Goal: Task Accomplishment & Management: Manage account settings

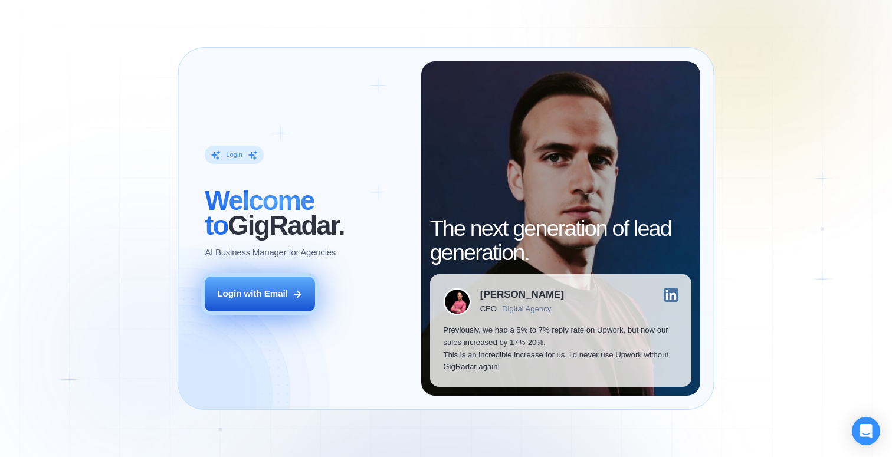
click at [276, 293] on div "Login with Email" at bounding box center [252, 294] width 71 height 12
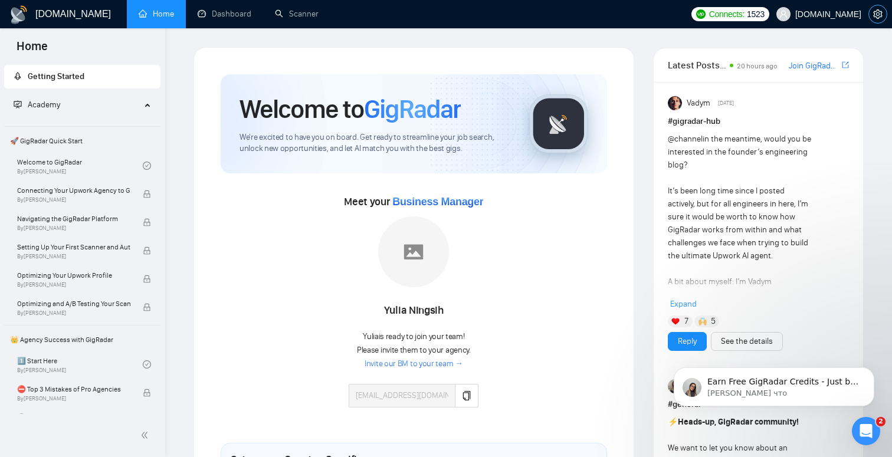
click at [881, 9] on icon "setting" at bounding box center [878, 13] width 9 height 9
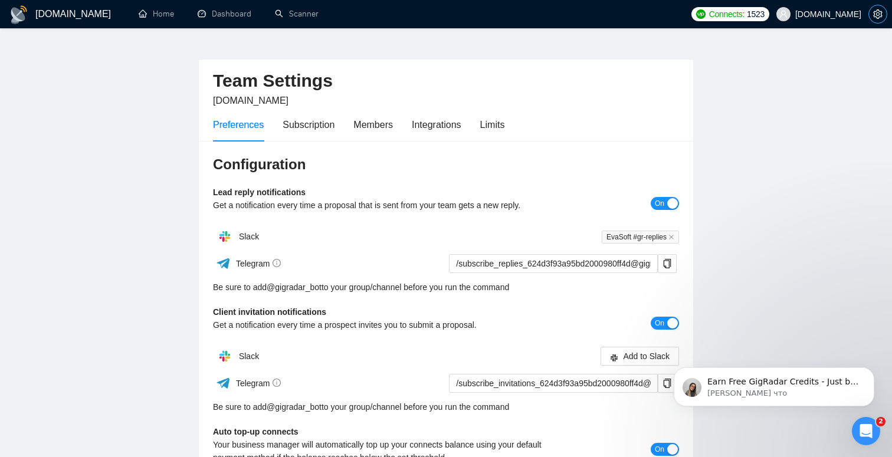
scroll to position [19, 0]
click at [326, 123] on div "Subscription" at bounding box center [309, 123] width 52 height 15
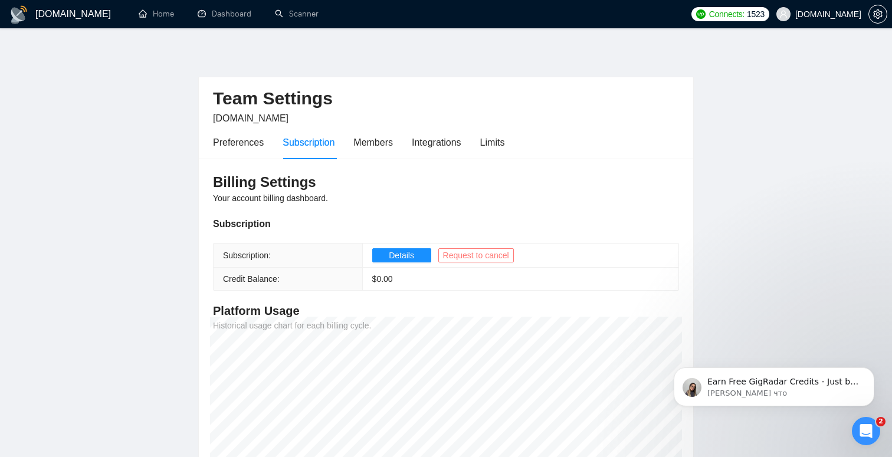
click at [492, 257] on span "Request to cancel" at bounding box center [476, 255] width 66 height 13
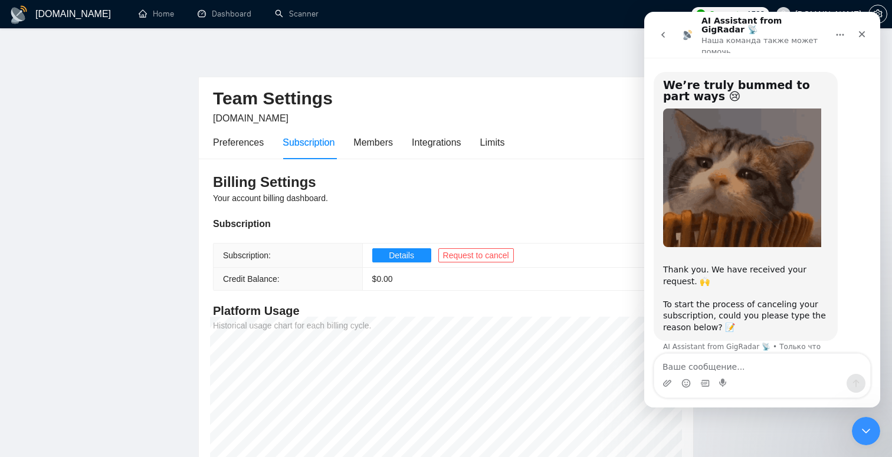
scroll to position [2, 0]
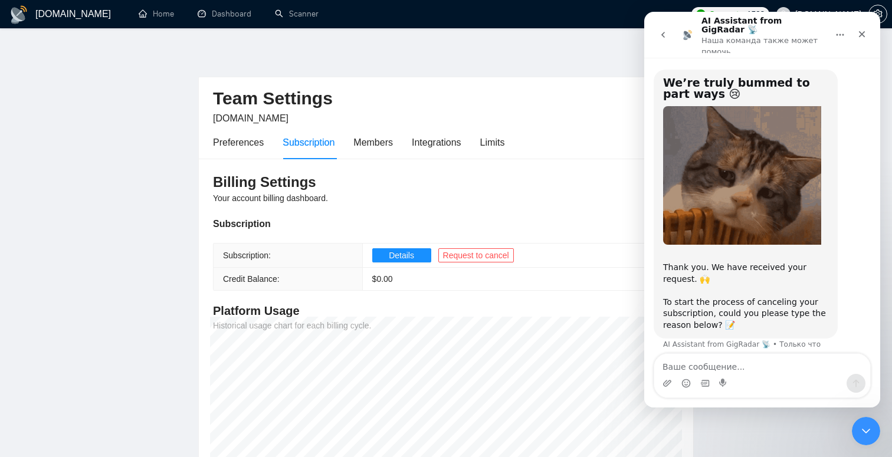
click at [759, 362] on textarea "Ваше сообщение..." at bounding box center [763, 364] width 216 height 20
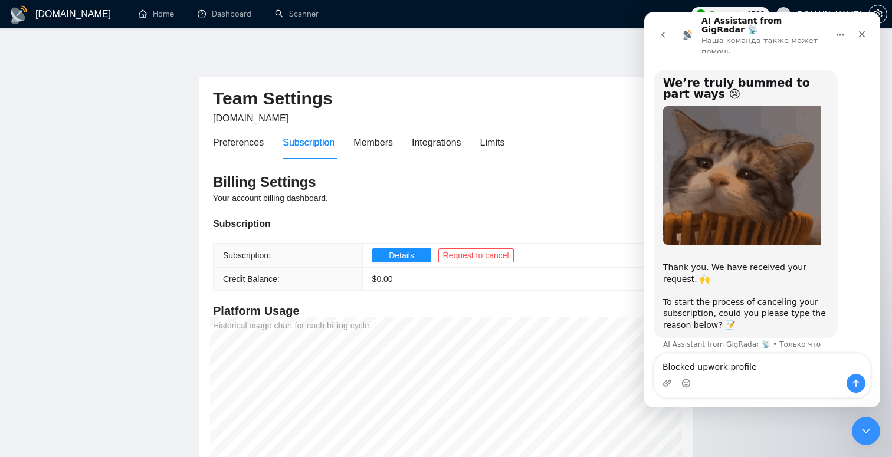
type textarea "Blocked upwork profile"
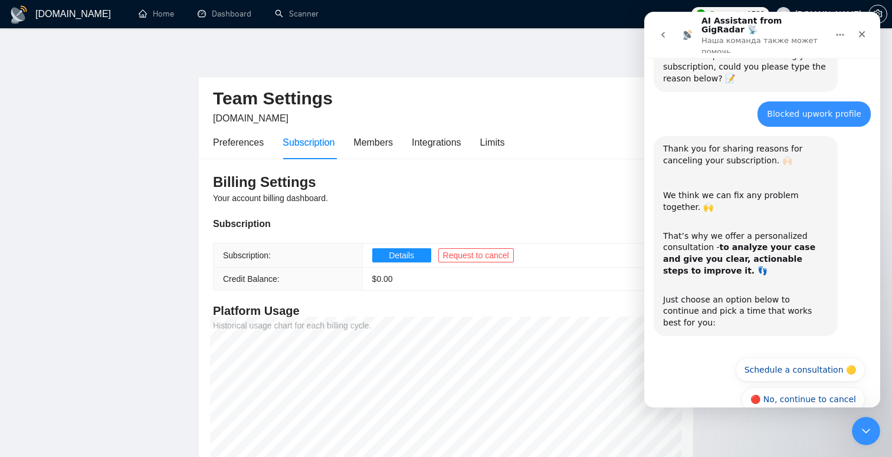
scroll to position [251, 0]
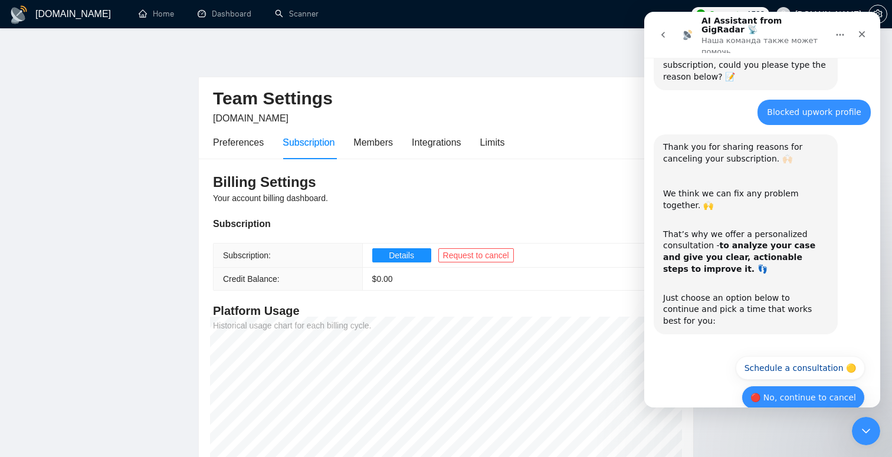
click at [839, 386] on button "🔴 No, continue to cancel" at bounding box center [803, 398] width 123 height 24
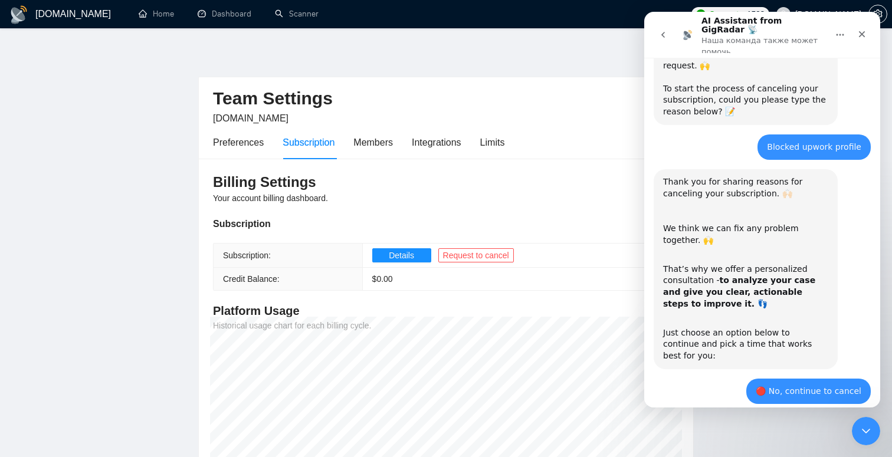
type button "[object Object]"
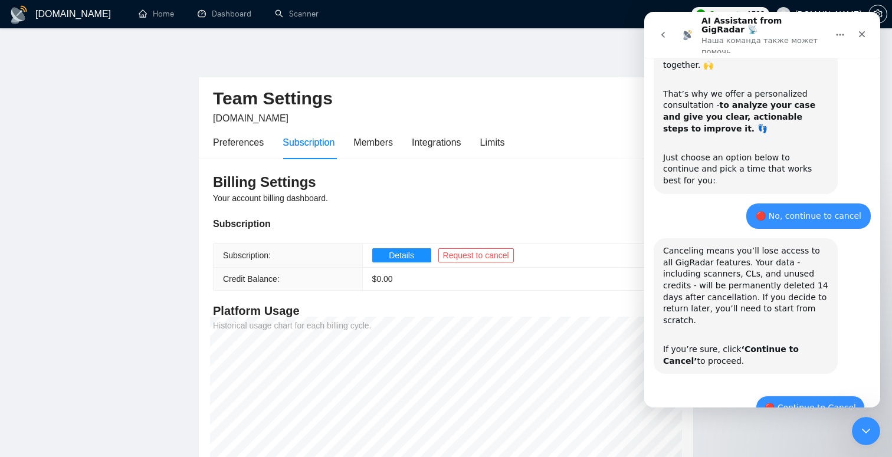
click at [820, 396] on button "🔴 Continue to Cancel" at bounding box center [810, 408] width 109 height 24
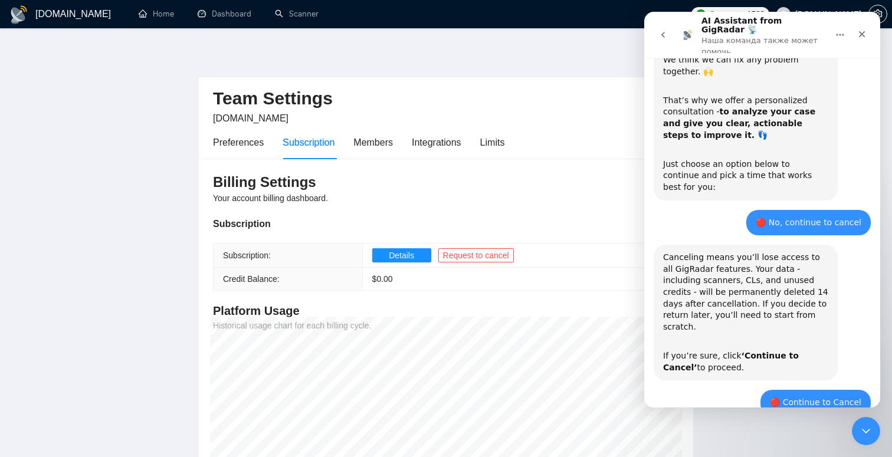
type button "[object Object]"
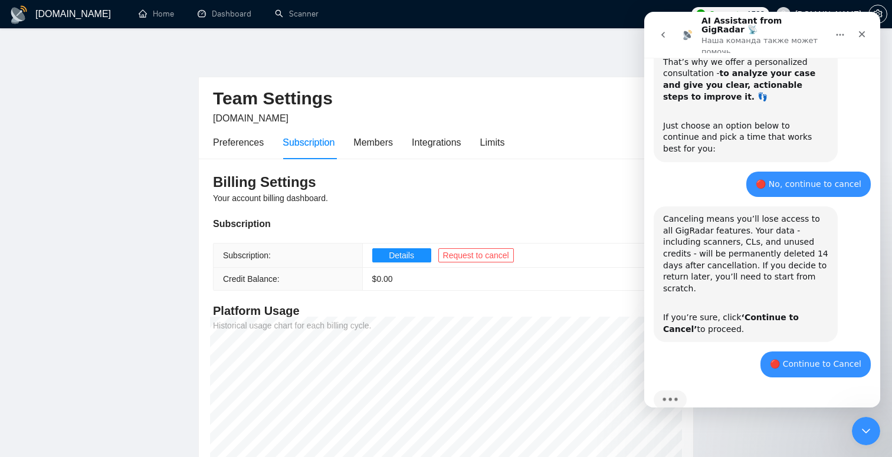
scroll to position [478, 0]
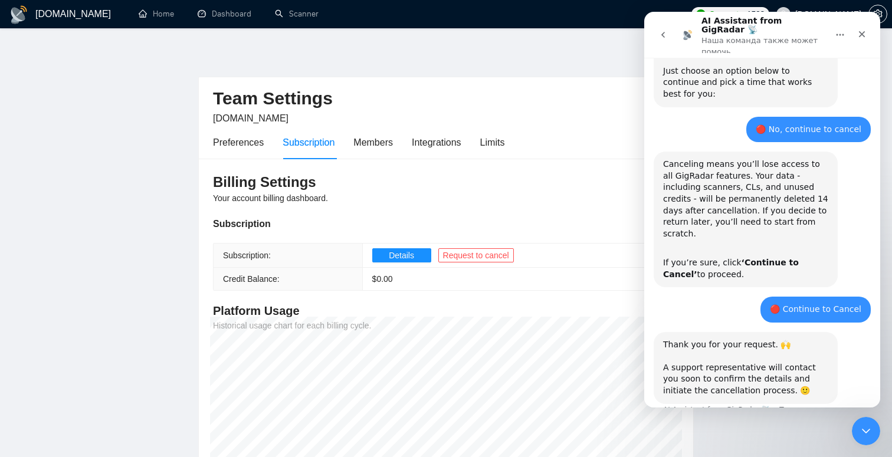
click at [881, 432] on div "[DOMAIN_NAME] Home Dashboard Scanner Connects: 1523 [DOMAIN_NAME] Team Settings…" at bounding box center [446, 307] width 892 height 615
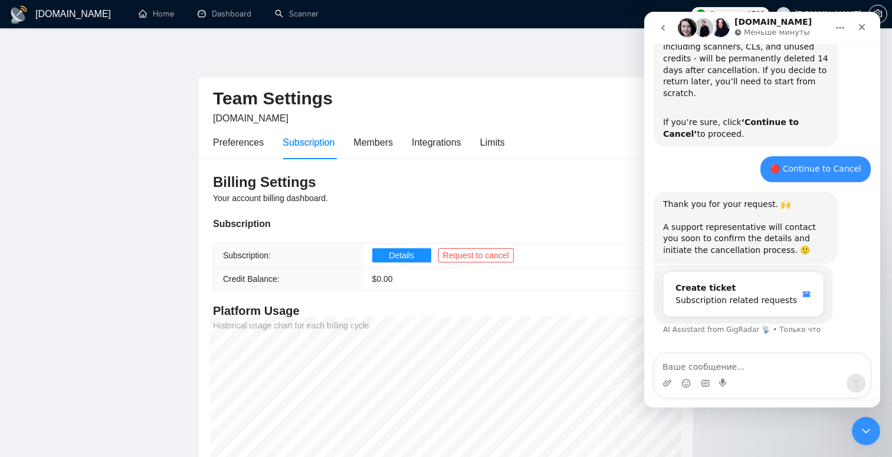
scroll to position [609, 0]
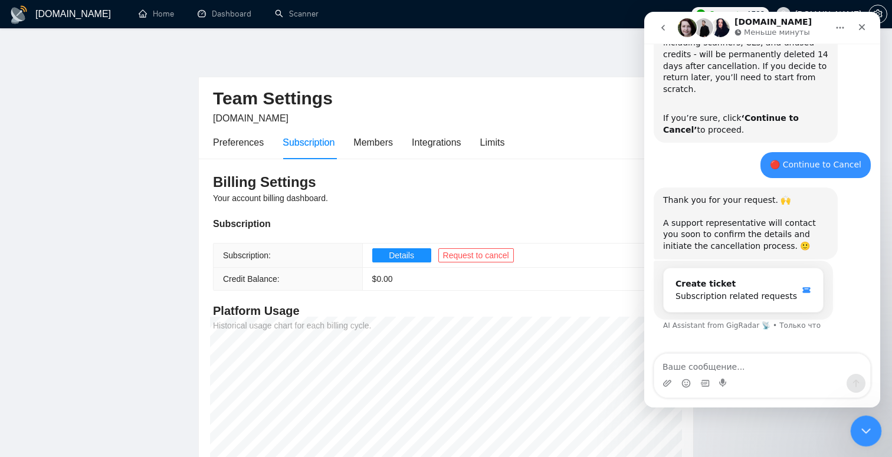
click at [868, 428] on icon "Закрыть службу сообщений Intercom" at bounding box center [865, 430] width 14 height 14
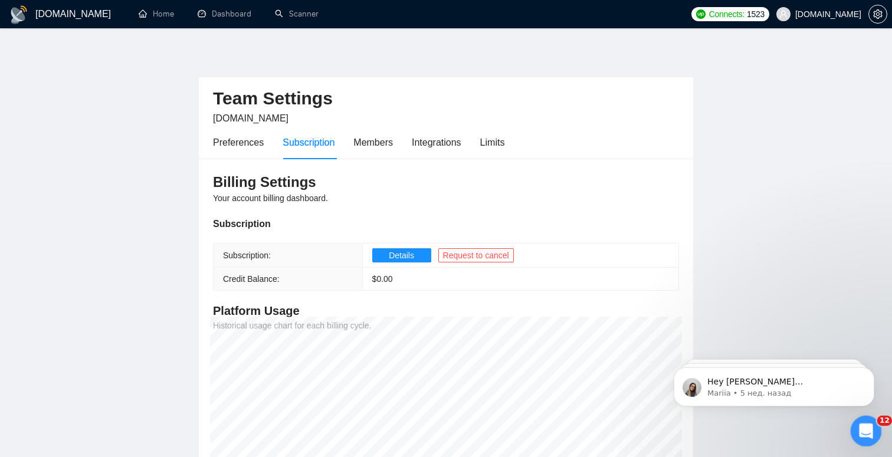
scroll to position [673, 0]
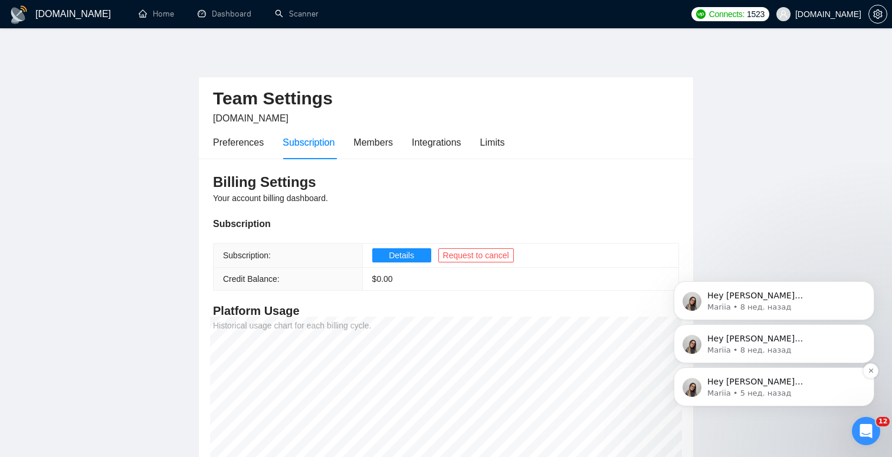
click at [803, 392] on p "Mariia • 5 нед. назад" at bounding box center [784, 393] width 152 height 11
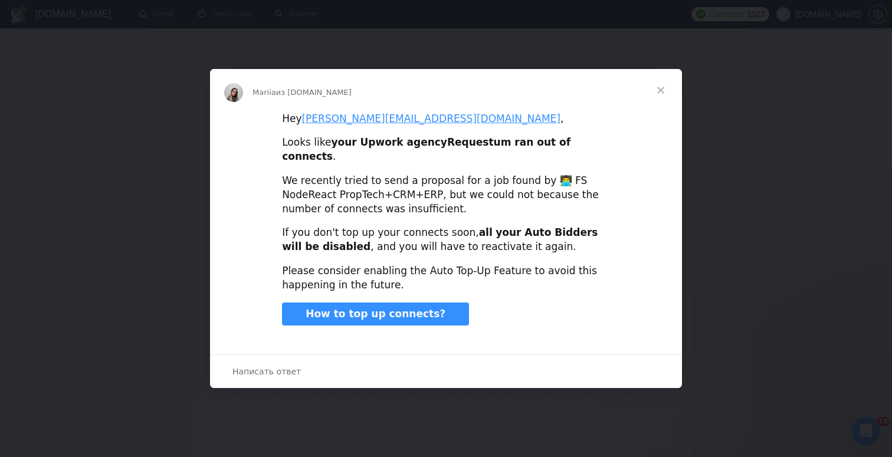
scroll to position [0, 0]
click at [659, 98] on span "Закрыть" at bounding box center [661, 90] width 42 height 42
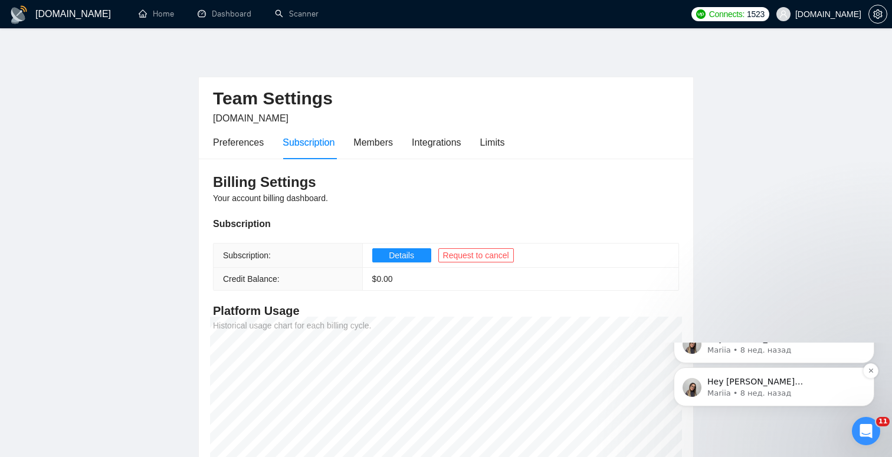
click at [826, 457] on span "Hey [PERSON_NAME][EMAIL_ADDRESS][DOMAIN_NAME], Looks like your Upwork agency Re…" at bounding box center [784, 458] width 152 height 162
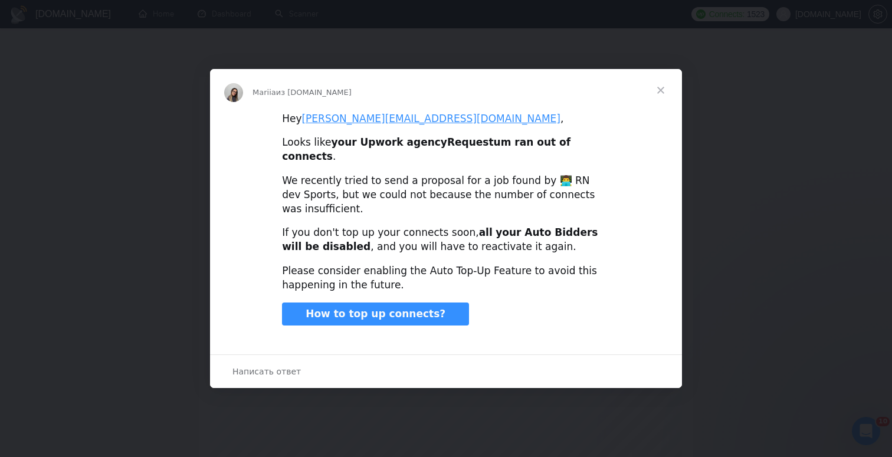
click at [657, 99] on span "Закрыть" at bounding box center [661, 90] width 42 height 42
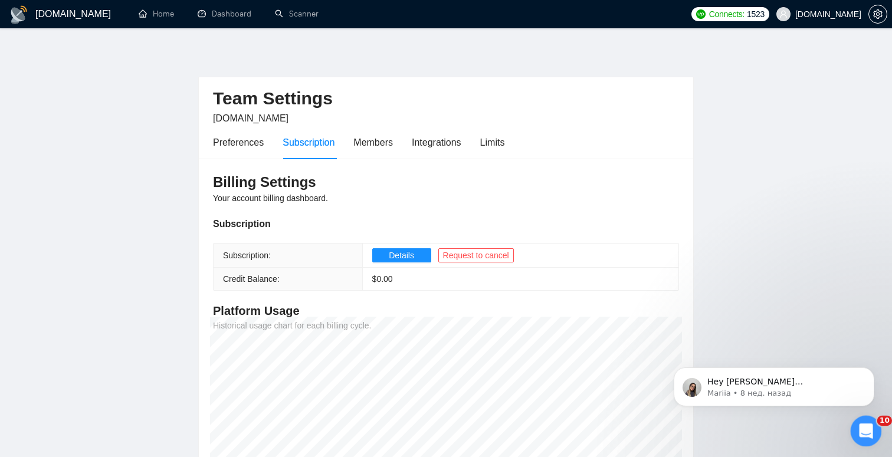
click at [864, 427] on icon "Открыть службу сообщений Intercom" at bounding box center [864, 429] width 19 height 19
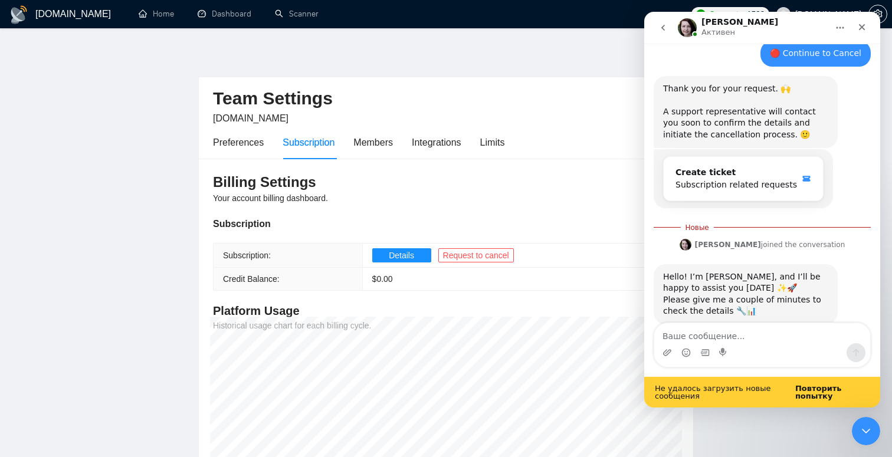
scroll to position [723, 0]
